Goal: Transaction & Acquisition: Purchase product/service

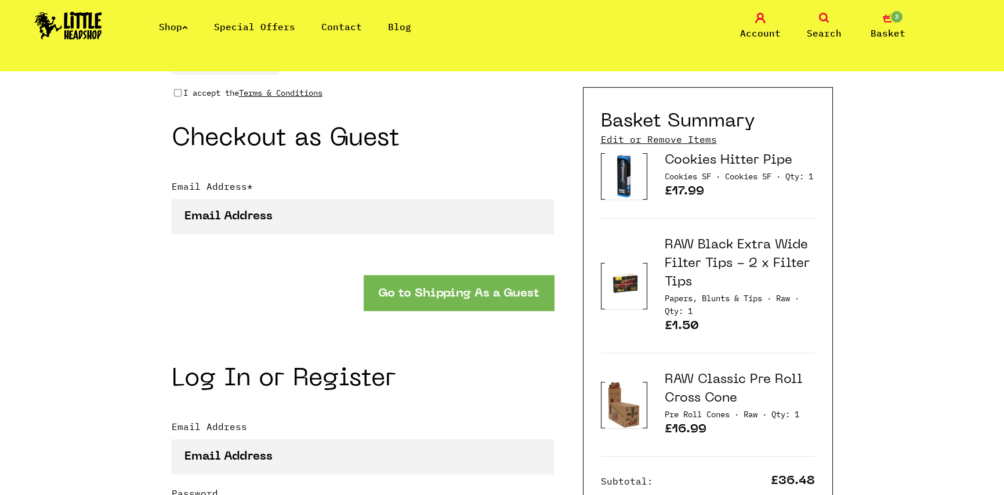
scroll to position [986, 0]
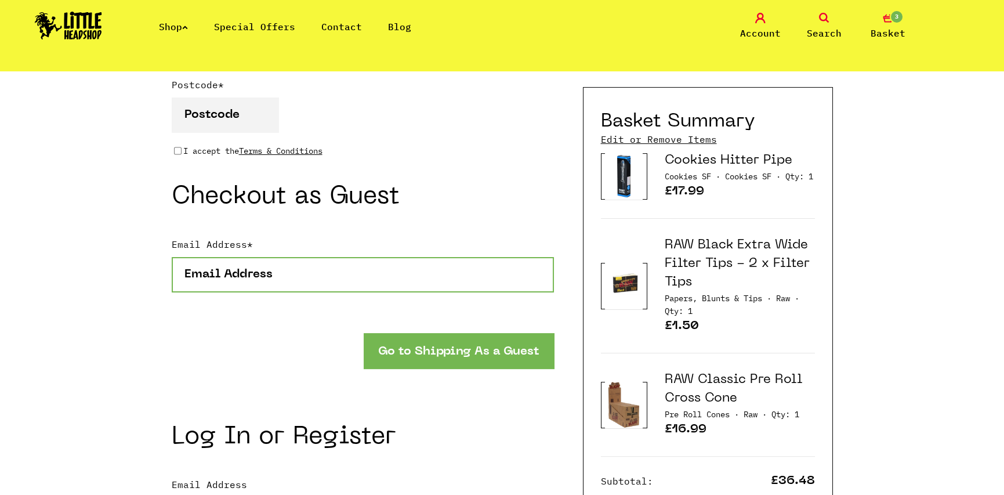
type input "[EMAIL_ADDRESS][DOMAIN_NAME]"
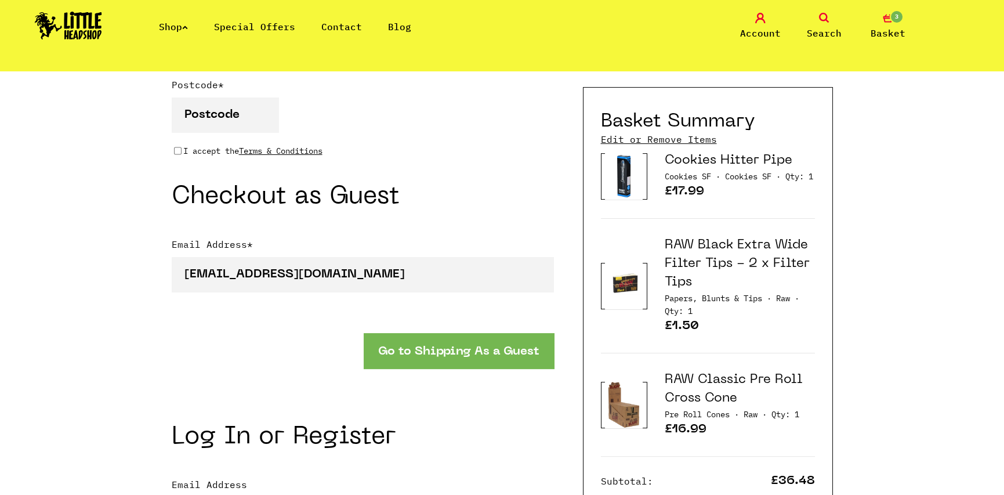
click at [668, 164] on link "Cookies Hitter Pipe" at bounding box center [729, 160] width 128 height 12
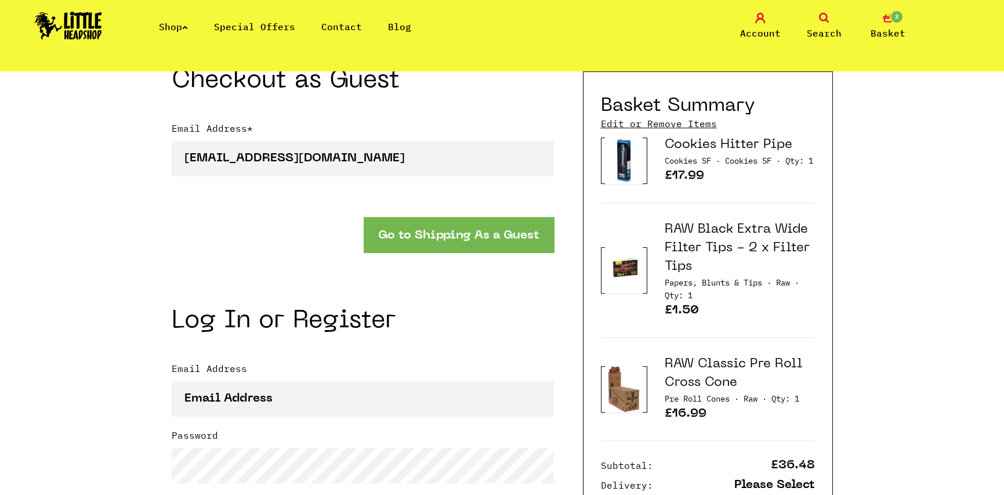
scroll to position [1160, 0]
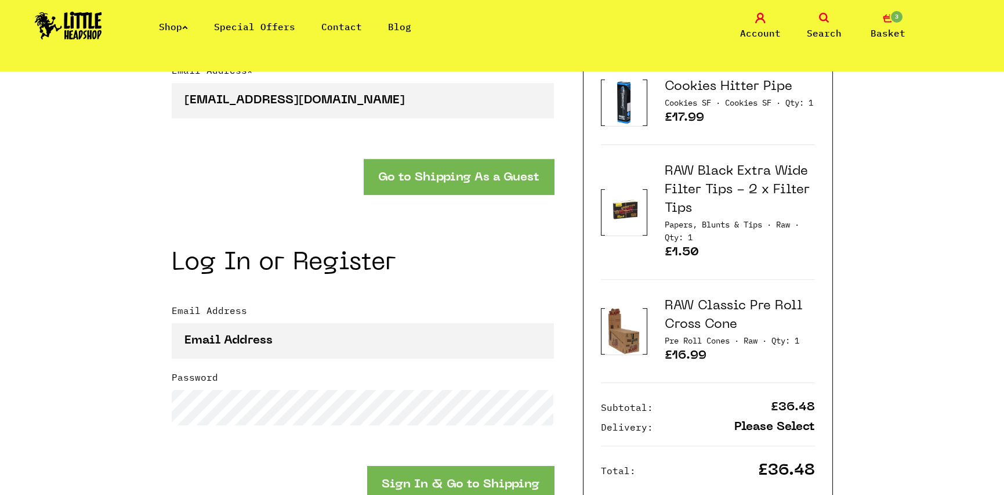
click at [686, 310] on link "RAW Classic Pre Roll Cross Cone" at bounding box center [734, 315] width 138 height 31
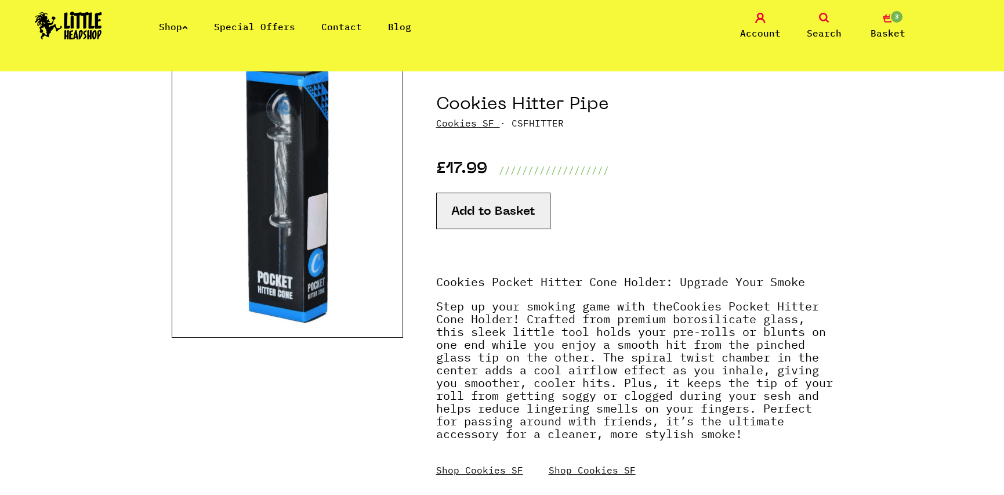
scroll to position [174, 0]
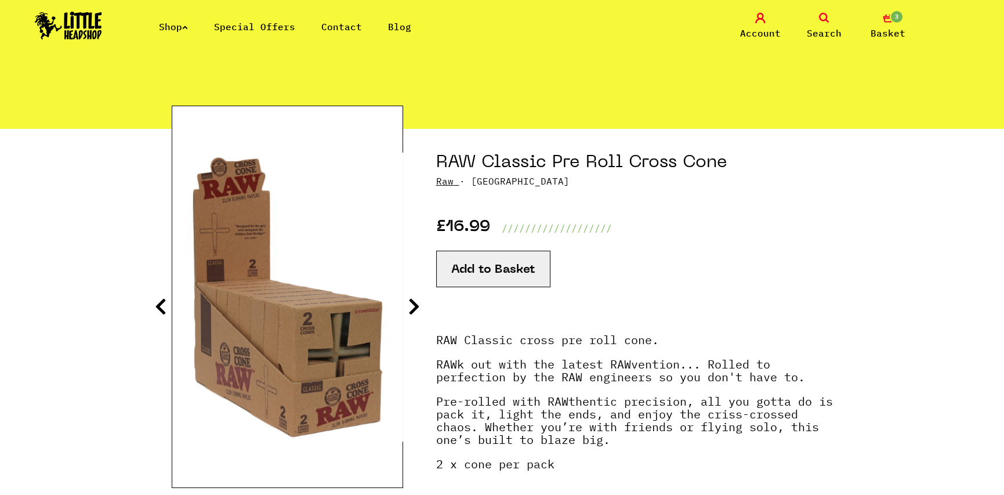
scroll to position [116, 0]
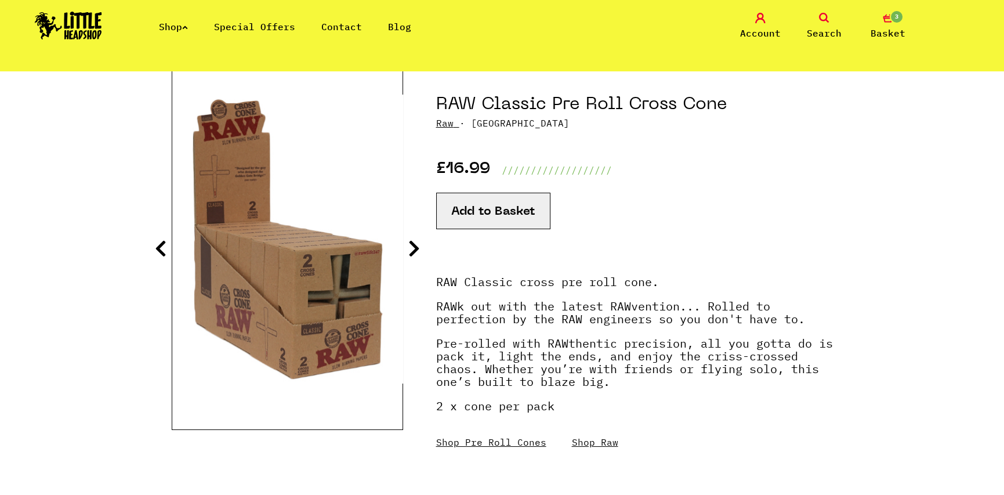
click at [417, 257] on icon at bounding box center [414, 248] width 12 height 19
